Goal: Task Accomplishment & Management: Use online tool/utility

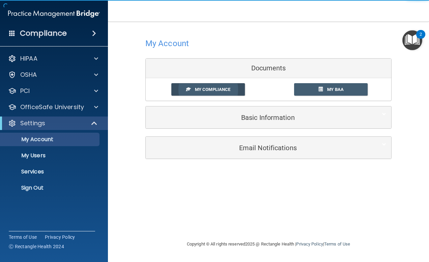
click at [205, 90] on span "My Compliance" at bounding box center [212, 89] width 35 height 5
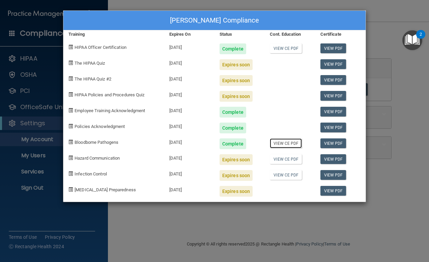
click at [289, 145] on link "View CE PDF" at bounding box center [286, 144] width 32 height 10
click at [139, 234] on div "Kristina Colgan's Compliance Training Expires On Status Cont. Education Certifi…" at bounding box center [214, 131] width 429 height 262
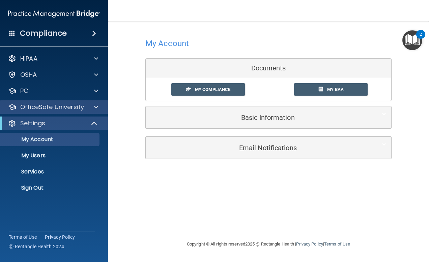
click at [98, 103] on div "OfficeSafe University" at bounding box center [54, 106] width 108 height 13
click at [82, 105] on p "OfficeSafe University" at bounding box center [52, 107] width 64 height 8
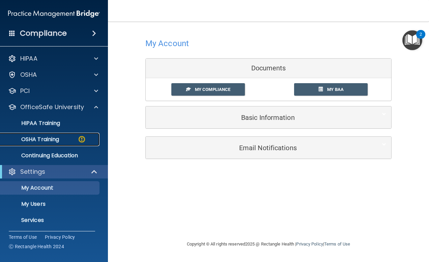
click at [44, 139] on p "OSHA Training" at bounding box center [31, 139] width 55 height 7
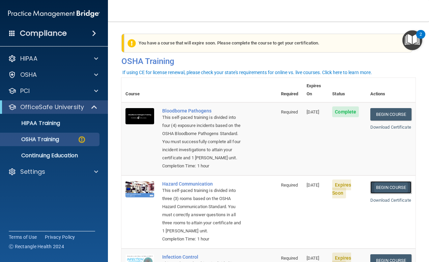
click at [386, 194] on link "Begin Course" at bounding box center [390, 187] width 41 height 12
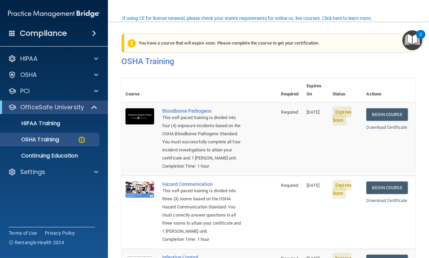
scroll to position [54, 0]
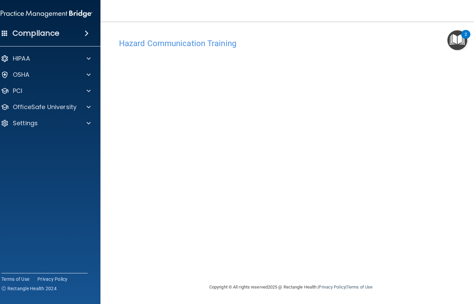
drag, startPoint x: 464, startPoint y: 232, endPoint x: 467, endPoint y: 248, distance: 15.6
click at [428, 249] on div "Hazard Communication Training This course doesn’t expire until [DATE]. Are you …" at bounding box center [291, 159] width 354 height 248
click at [345, 29] on div "Hazard Communication Training This course doesn’t expire until 09/10/2025. Are …" at bounding box center [291, 152] width 354 height 248
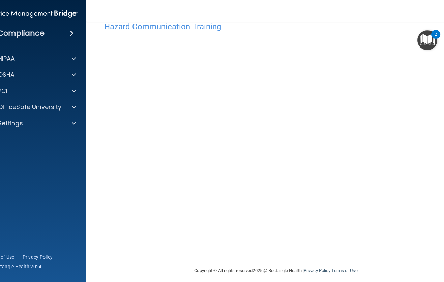
scroll to position [22, 0]
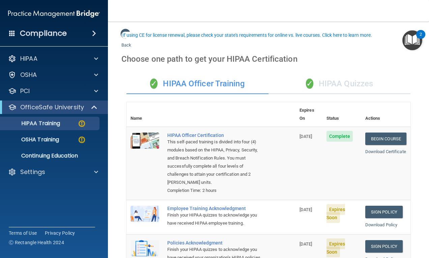
scroll to position [34, 0]
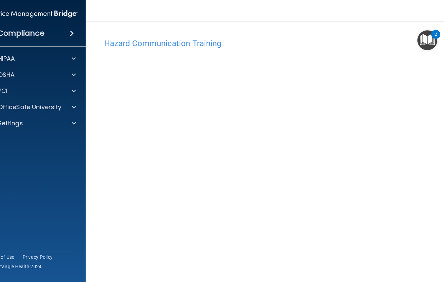
scroll to position [22, 0]
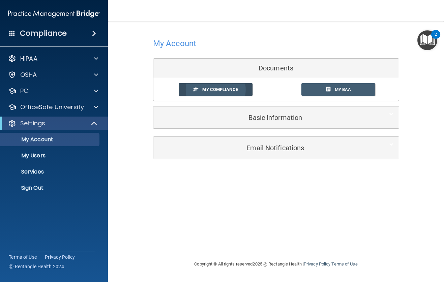
click at [224, 90] on span "My Compliance" at bounding box center [219, 89] width 35 height 5
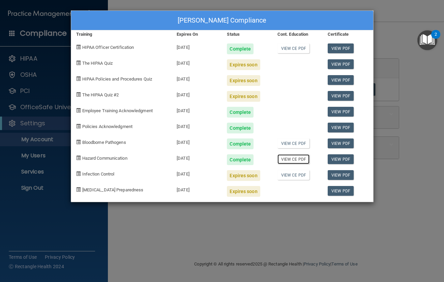
click at [289, 161] on link "View CE PDF" at bounding box center [293, 159] width 32 height 10
drag, startPoint x: 214, startPoint y: 236, endPoint x: 216, endPoint y: 232, distance: 4.8
click at [214, 236] on div "Kristina Colgan's Compliance Training Expires On Status Cont. Education Certifi…" at bounding box center [222, 141] width 444 height 282
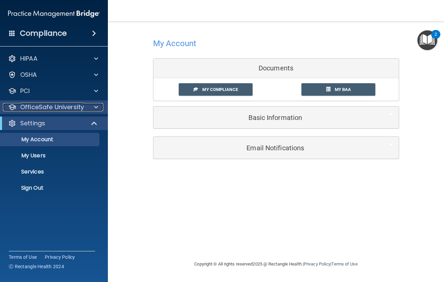
click at [84, 106] on div "OfficeSafe University" at bounding box center [45, 107] width 84 height 8
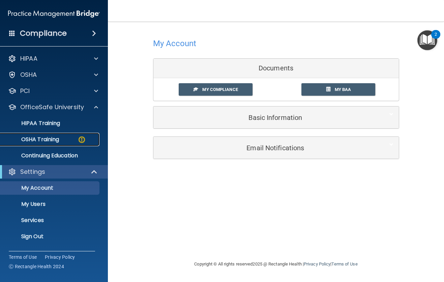
click at [56, 138] on p "OSHA Training" at bounding box center [31, 139] width 55 height 7
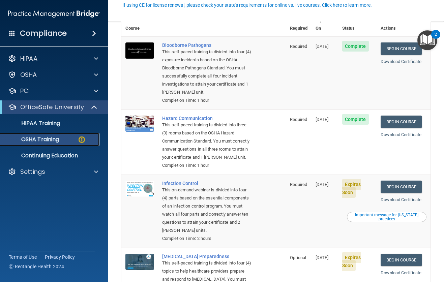
scroll to position [67, 0]
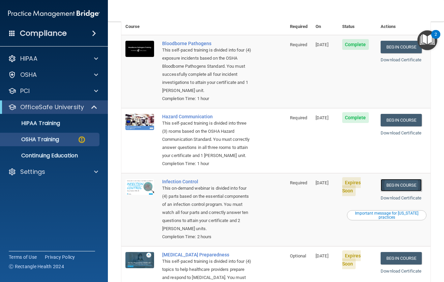
click at [403, 187] on link "Begin Course" at bounding box center [401, 185] width 41 height 12
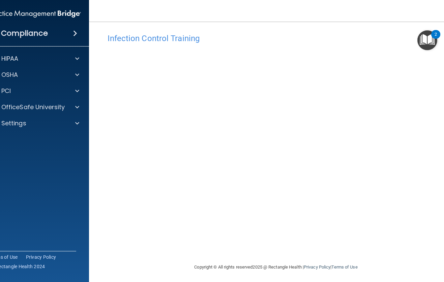
scroll to position [6, 0]
